Goal: Task Accomplishment & Management: Manage account settings

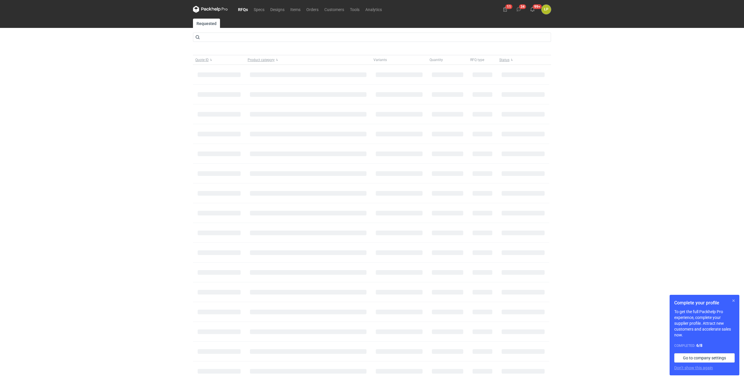
click at [734, 302] on button "button" at bounding box center [733, 300] width 7 height 7
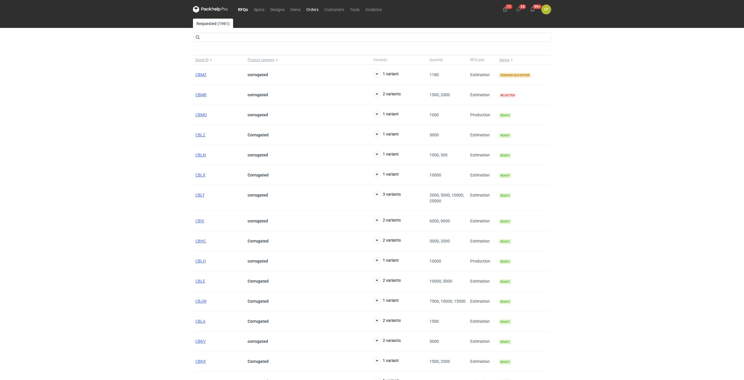
click at [308, 11] on link "Orders" at bounding box center [312, 9] width 18 height 7
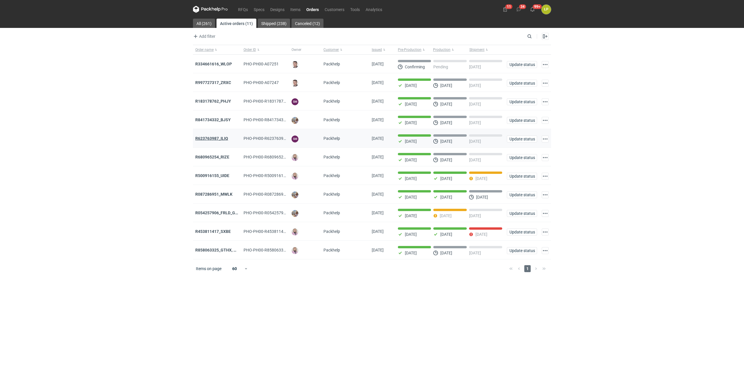
click at [221, 138] on strong "R623763987_ILIQ" at bounding box center [211, 138] width 33 height 5
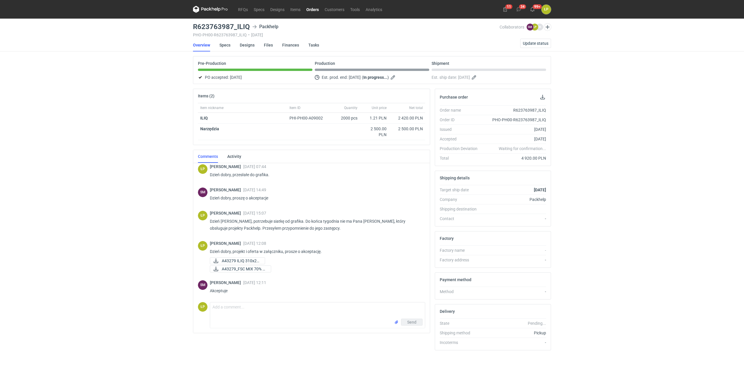
scroll to position [50, 0]
click at [317, 10] on link "Orders" at bounding box center [312, 9] width 18 height 7
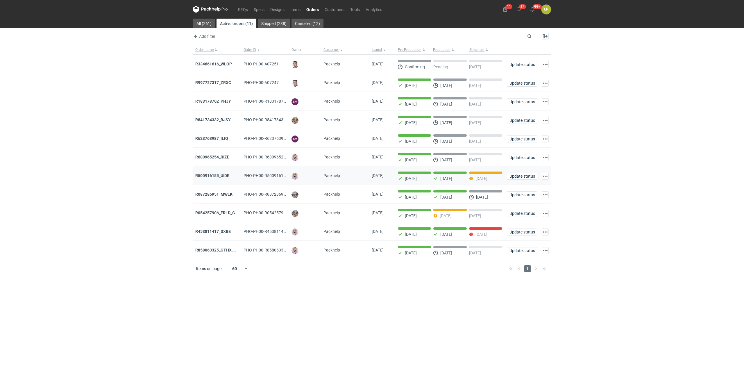
click at [516, 171] on div "Update status" at bounding box center [522, 175] width 35 height 19
drag, startPoint x: 516, startPoint y: 171, endPoint x: 519, endPoint y: 176, distance: 6.1
click at [517, 172] on div "Update status" at bounding box center [522, 175] width 35 height 19
click at [519, 176] on span "Update status" at bounding box center [522, 176] width 25 height 4
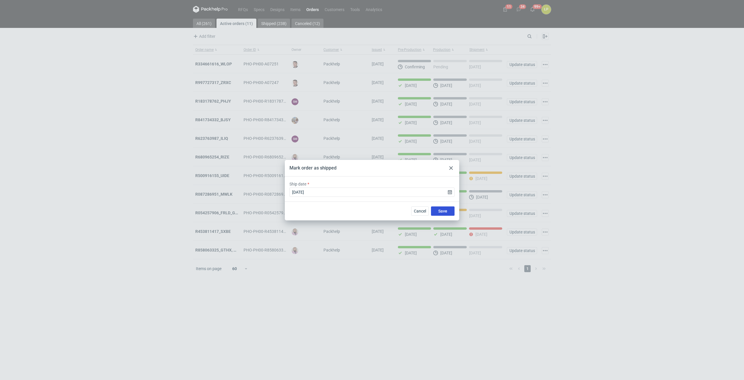
click at [440, 208] on button "Save" at bounding box center [443, 210] width 24 height 9
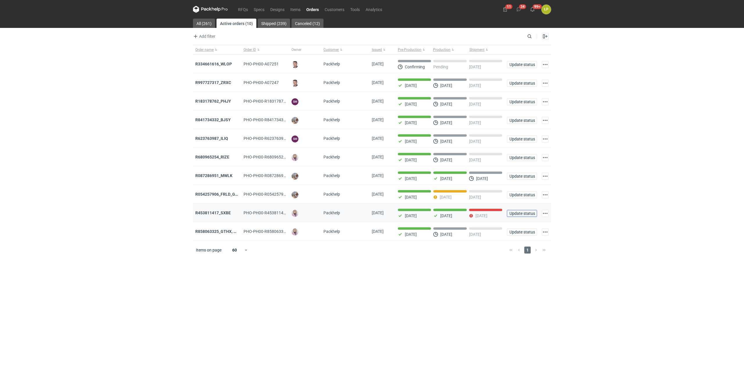
click at [514, 217] on button "Update status" at bounding box center [522, 213] width 30 height 7
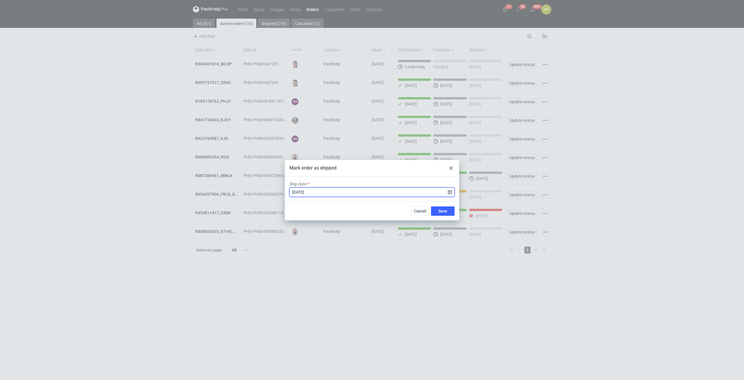
click at [450, 193] on input "[DATE]" at bounding box center [371, 191] width 165 height 9
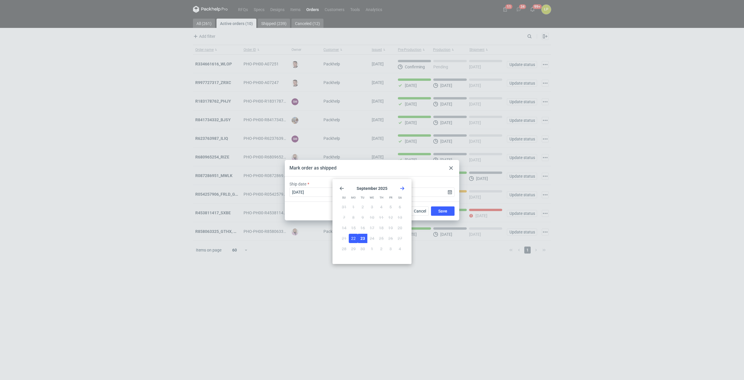
click at [361, 241] on button "23" at bounding box center [362, 238] width 9 height 9
type input "[DATE]"
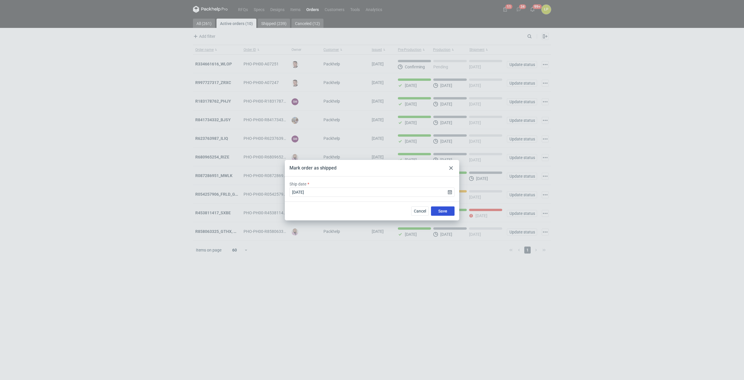
click at [437, 213] on button "Save" at bounding box center [443, 210] width 24 height 9
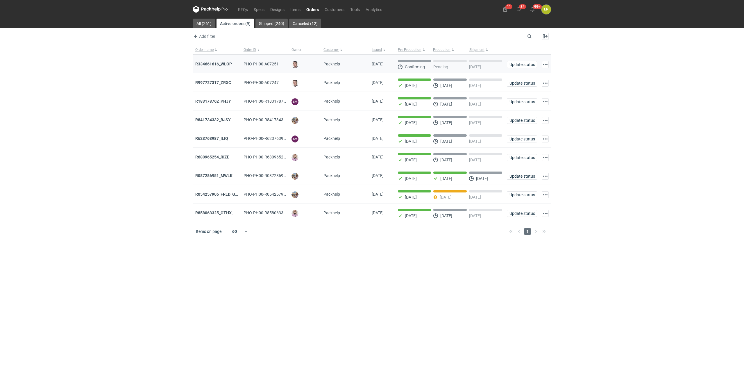
click at [228, 65] on strong "R334661616_WLOP" at bounding box center [213, 64] width 37 height 5
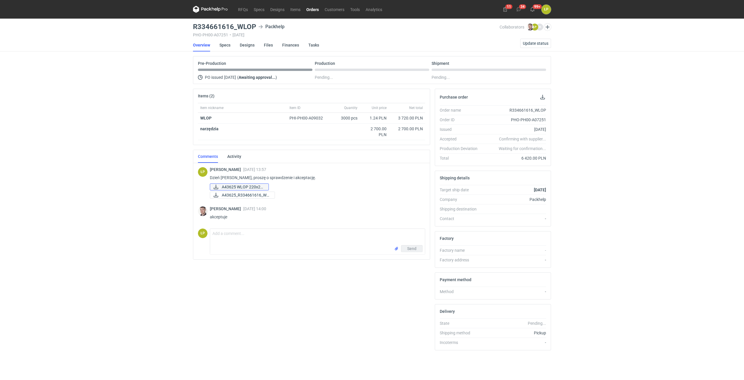
click at [244, 188] on span "A43625 WLOP 220x22..." at bounding box center [243, 187] width 42 height 6
click at [532, 42] on span "Update status" at bounding box center [536, 43] width 26 height 4
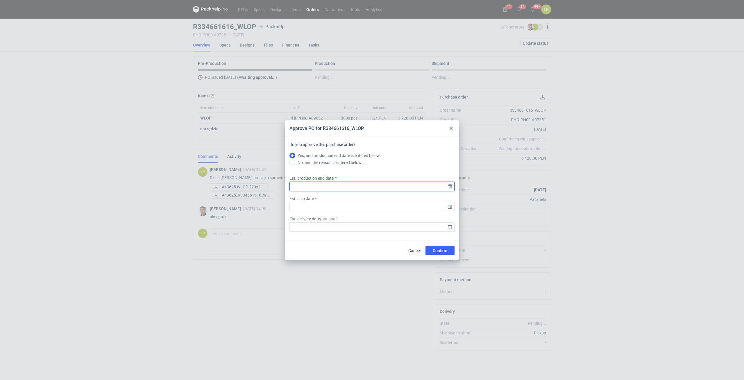
click at [447, 188] on input "Est. production end date" at bounding box center [371, 186] width 165 height 9
click at [403, 147] on icon "Go forward 1 month" at bounding box center [402, 148] width 5 height 5
click at [380, 178] on button "9" at bounding box center [381, 177] width 9 height 9
type input "[DATE]"
click at [451, 207] on input "Est. ship date" at bounding box center [371, 206] width 165 height 9
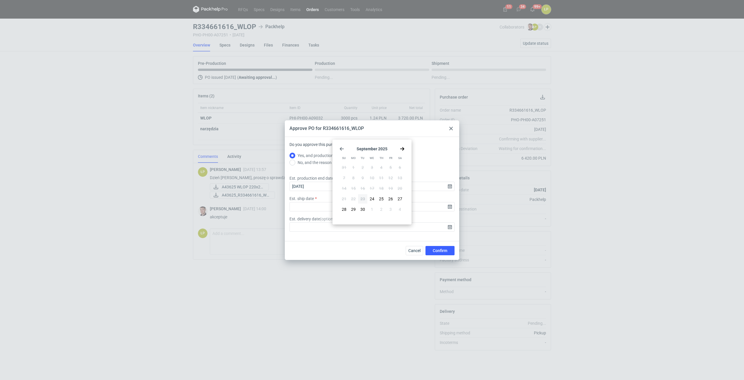
click at [401, 151] on icon "Go forward 1 month" at bounding box center [402, 148] width 5 height 5
click at [389, 177] on span "10" at bounding box center [390, 178] width 5 height 6
type input "[DATE]"
click at [435, 254] on button "Confirm" at bounding box center [440, 250] width 29 height 9
